Goal: Task Accomplishment & Management: Complete application form

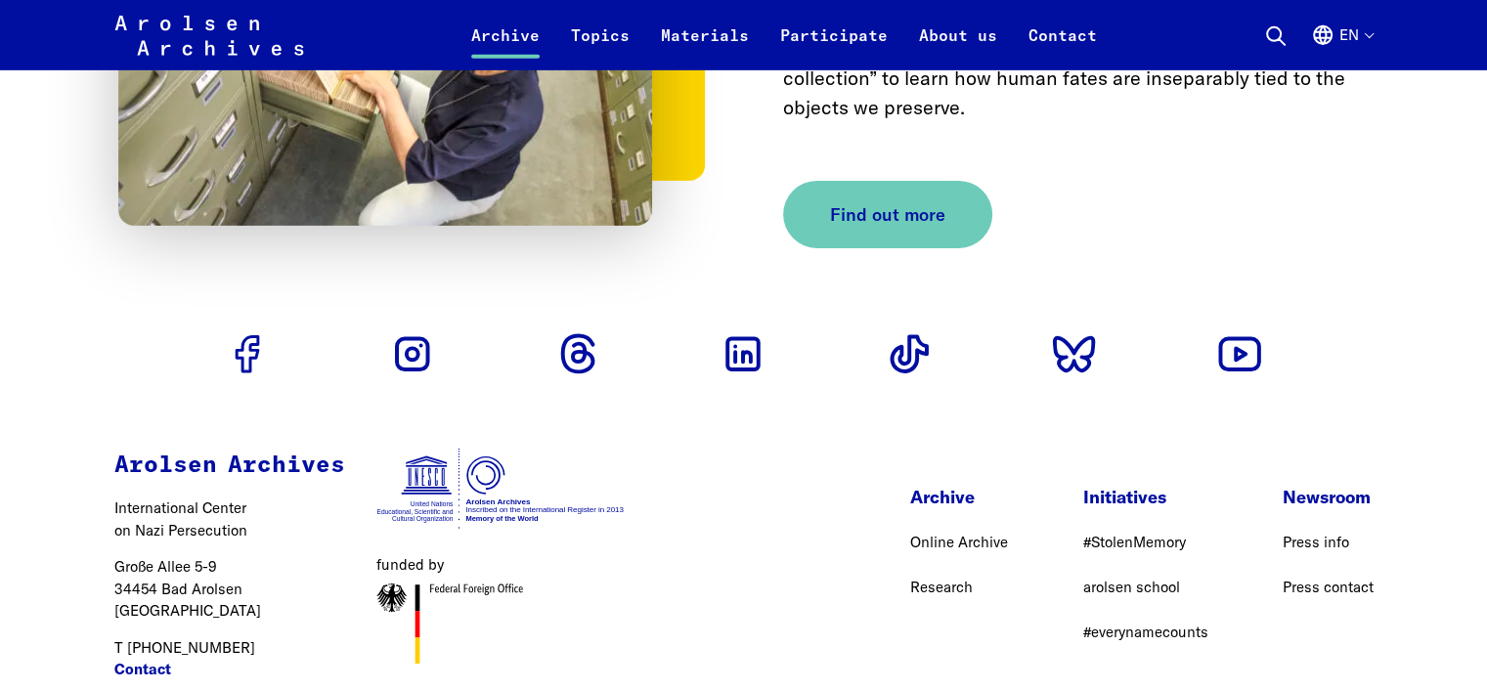
scroll to position [6511, 0]
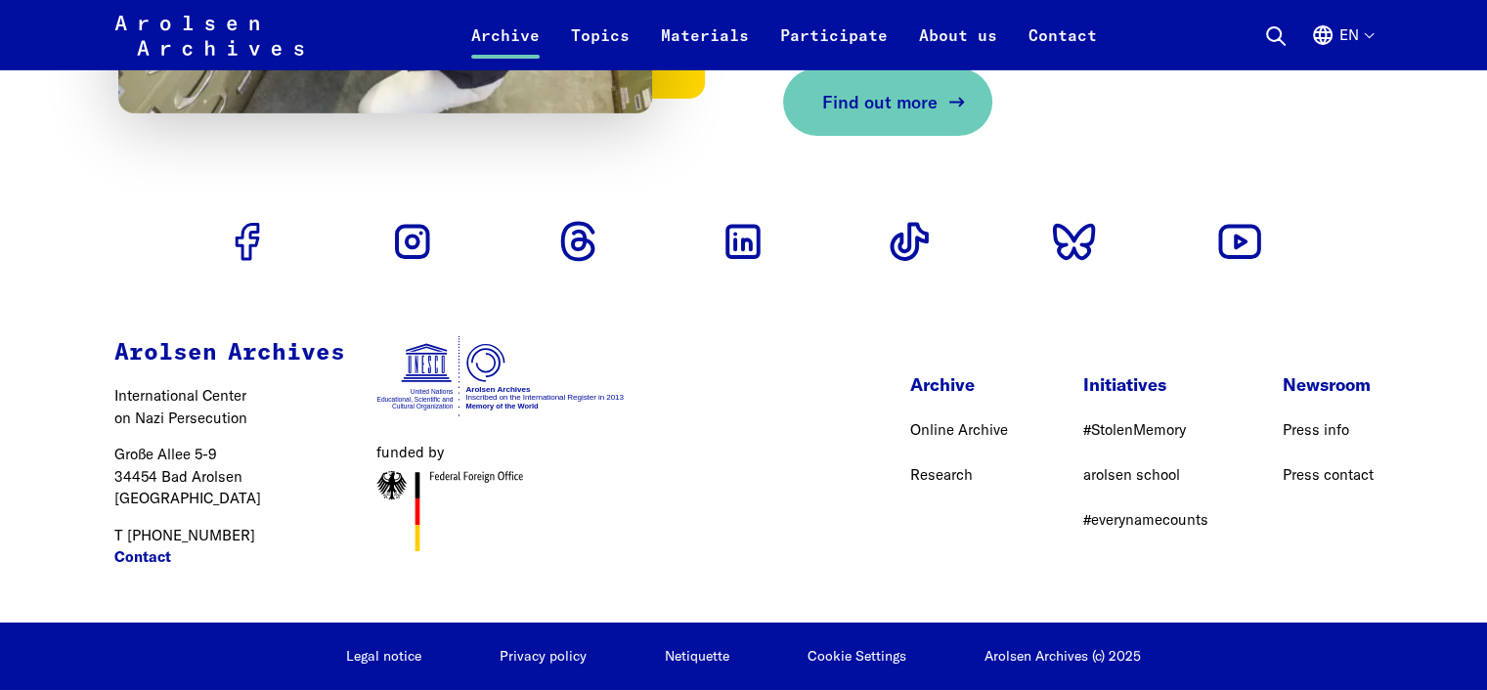
click at [892, 108] on span "Find out more" at bounding box center [879, 102] width 115 height 26
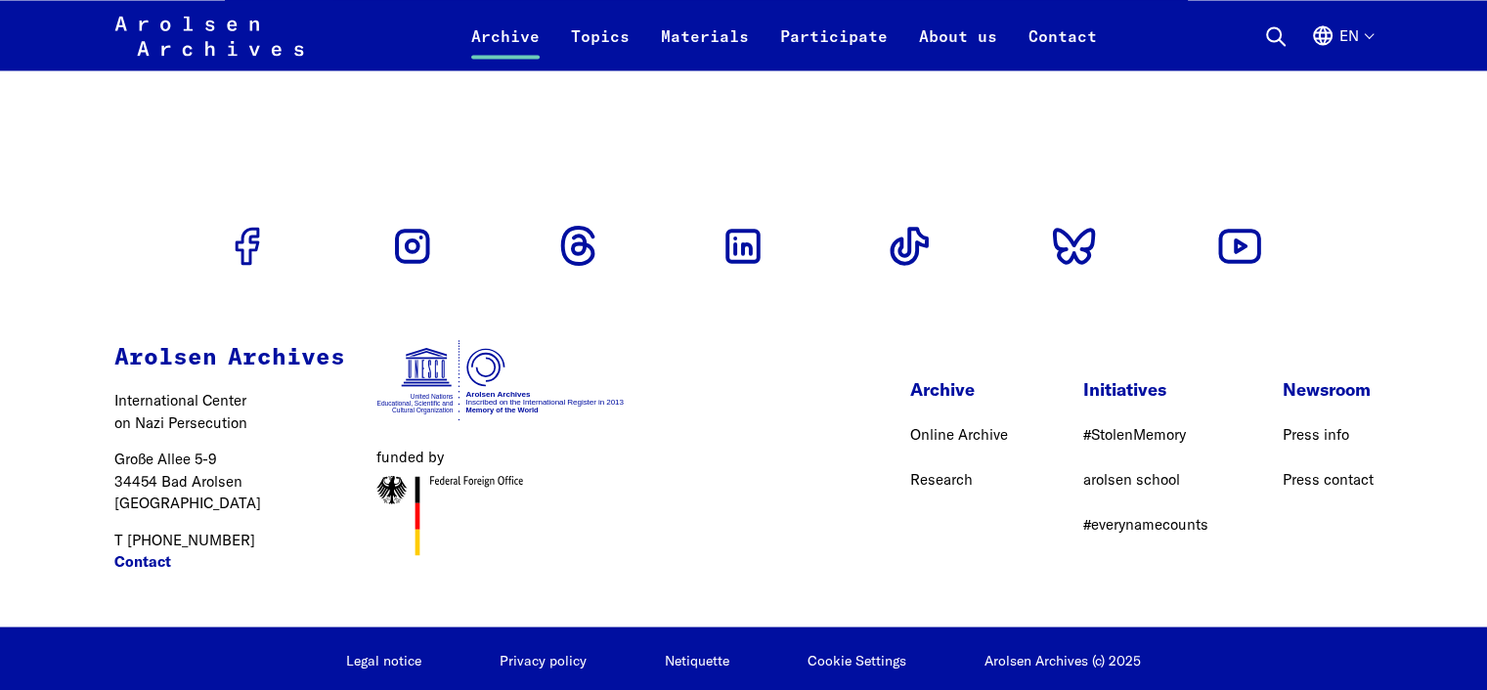
scroll to position [3631, 0]
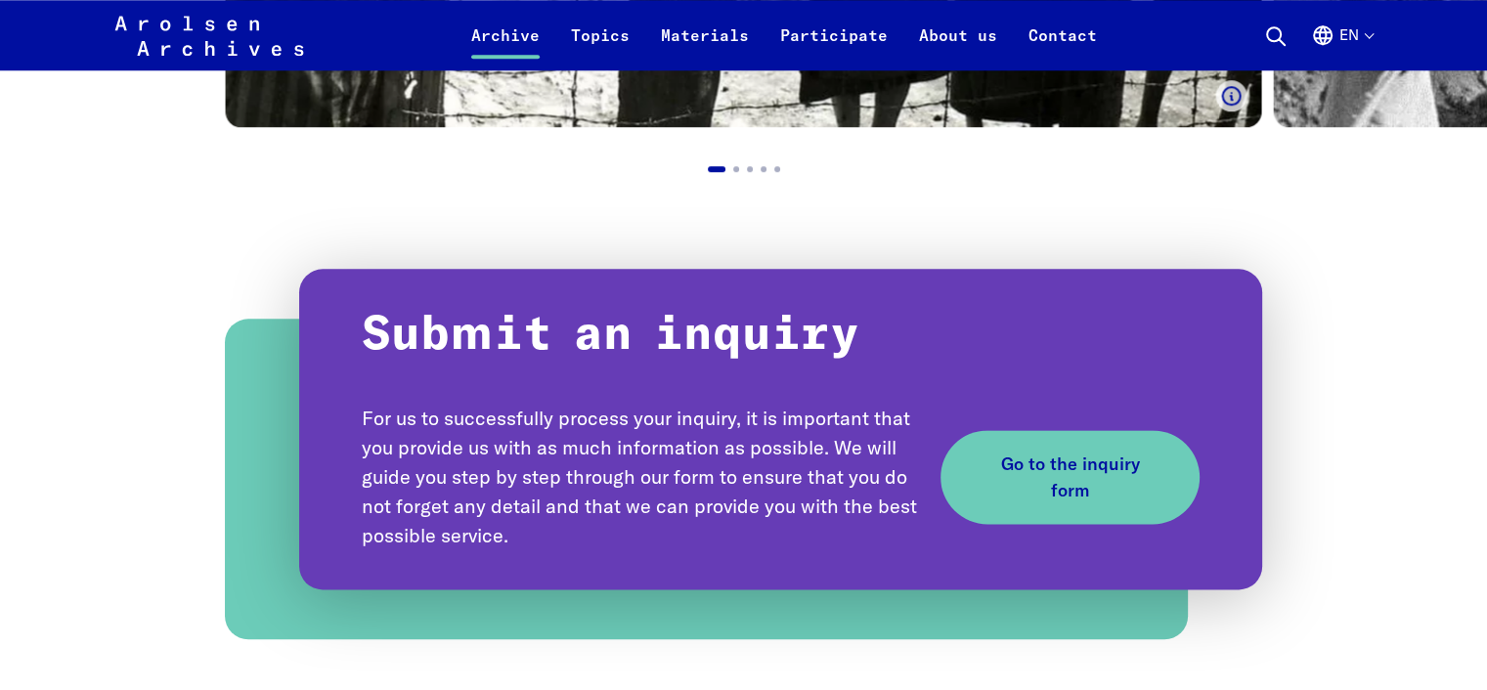
scroll to position [2095, 0]
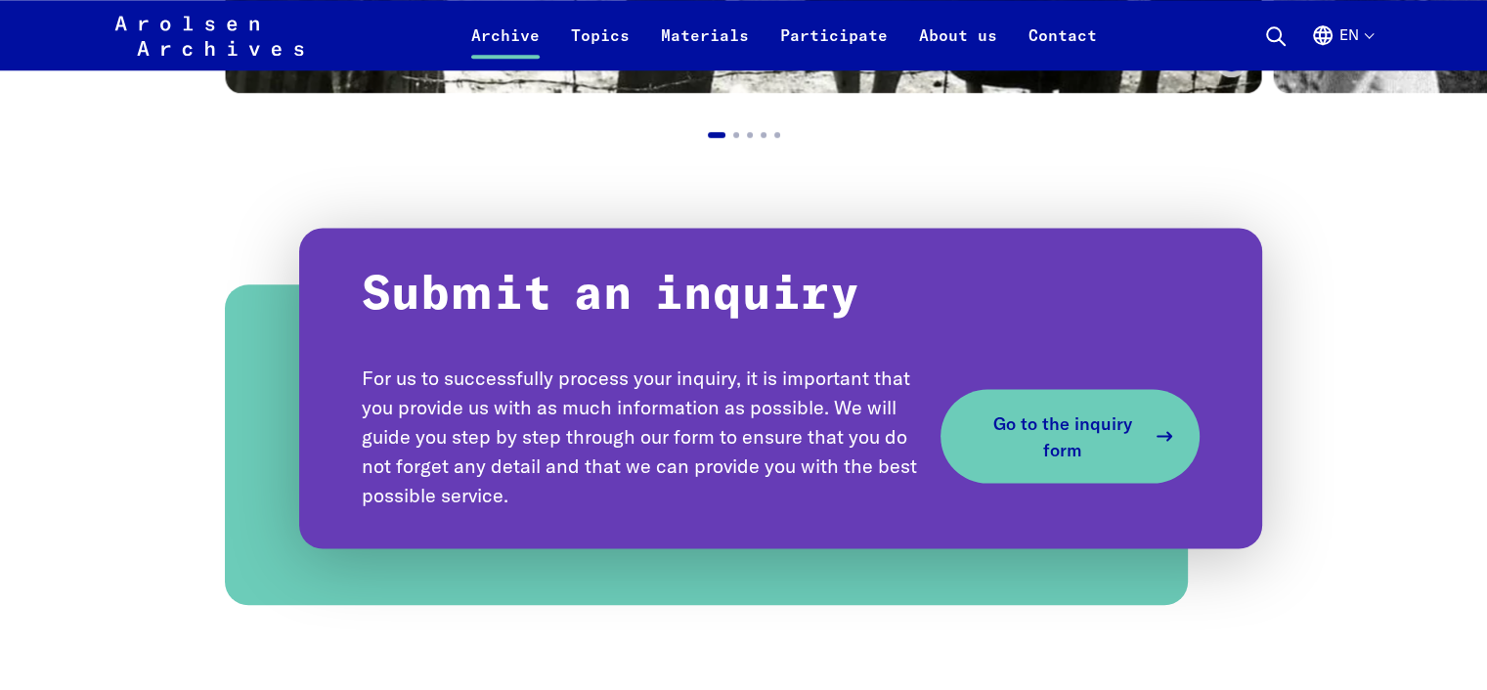
click at [1079, 445] on span "Go to the inquiry form" at bounding box center [1063, 436] width 166 height 53
